Goal: Transaction & Acquisition: Purchase product/service

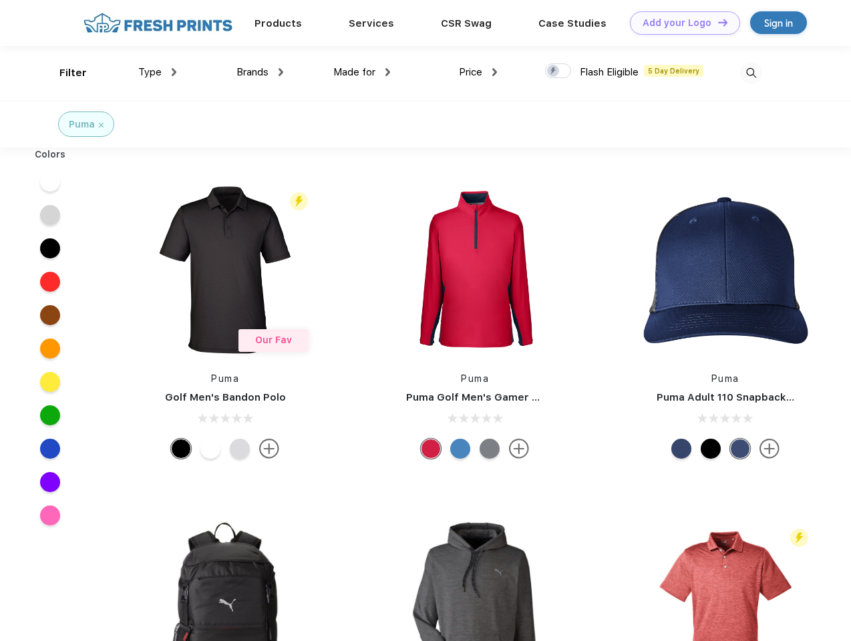
click at [680, 23] on link "Add your Logo Design Tool" at bounding box center [685, 22] width 110 height 23
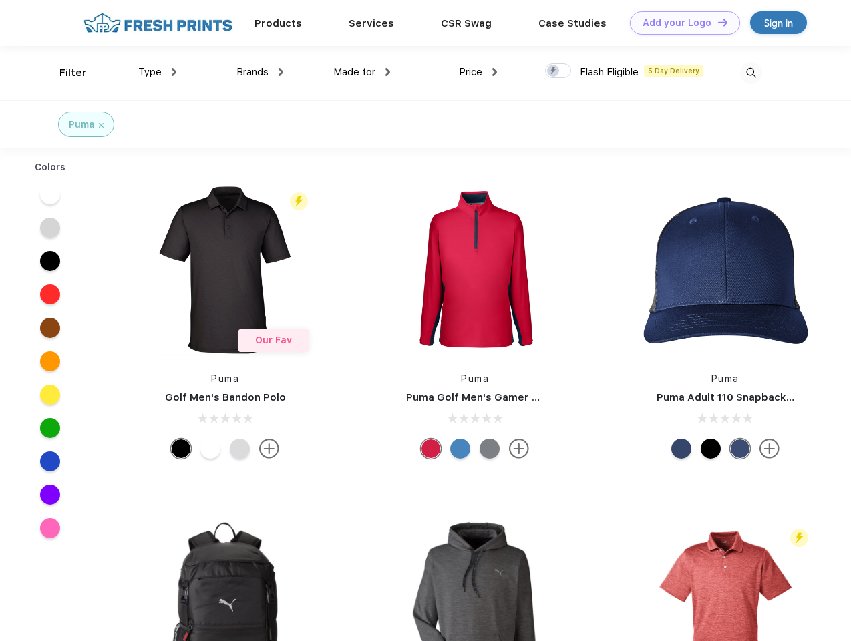
click at [0, 0] on div "Design Tool" at bounding box center [0, 0] width 0 height 0
click at [717, 22] on link "Add your Logo Design Tool" at bounding box center [685, 22] width 110 height 23
click at [64, 73] on div "Filter" at bounding box center [72, 72] width 27 height 15
click at [158, 72] on span "Type" at bounding box center [149, 72] width 23 height 12
click at [260, 72] on span "Brands" at bounding box center [252, 72] width 32 height 12
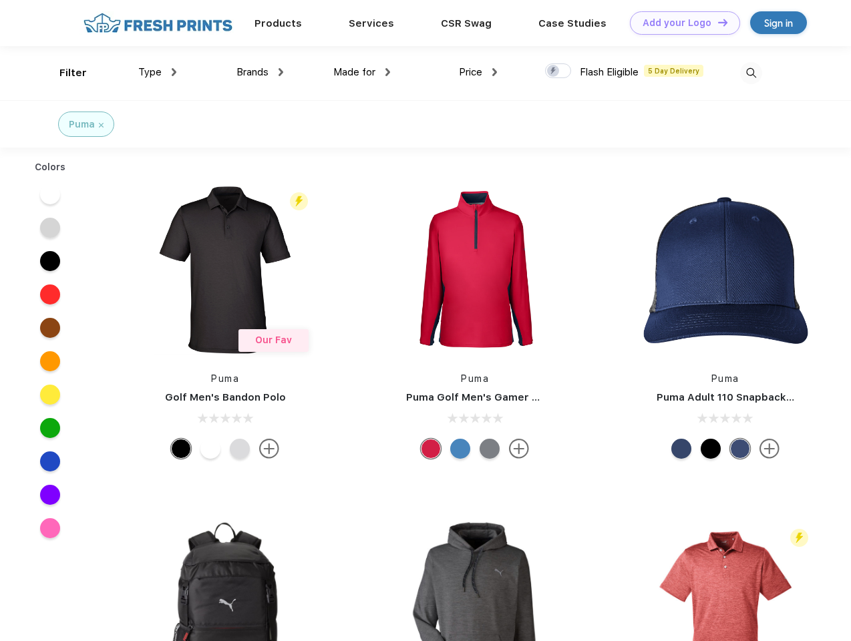
click at [362, 72] on span "Made for" at bounding box center [354, 72] width 42 height 12
click at [478, 72] on span "Price" at bounding box center [470, 72] width 23 height 12
click at [558, 71] on div at bounding box center [558, 70] width 26 height 15
click at [554, 71] on input "checkbox" at bounding box center [549, 67] width 9 height 9
click at [751, 73] on img at bounding box center [751, 73] width 22 height 22
